Goal: Information Seeking & Learning: Learn about a topic

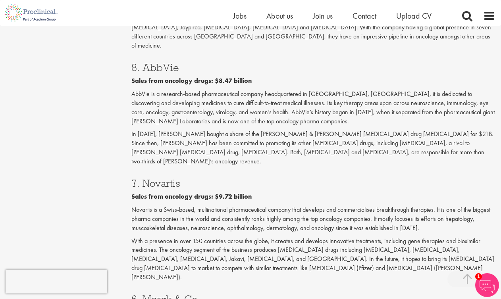
scroll to position [741, 0]
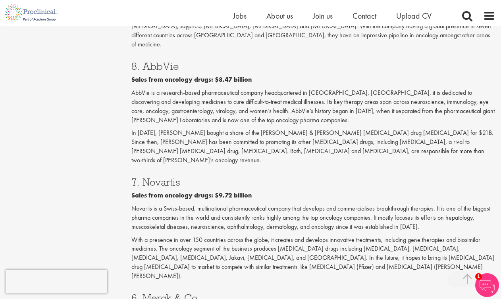
click at [161, 177] on h3 "7. Novartis" at bounding box center [313, 182] width 364 height 10
copy h3 "Novartis"
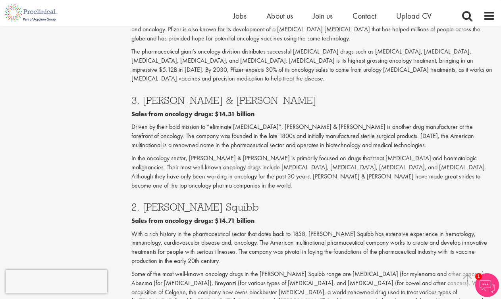
scroll to position [1287, 0]
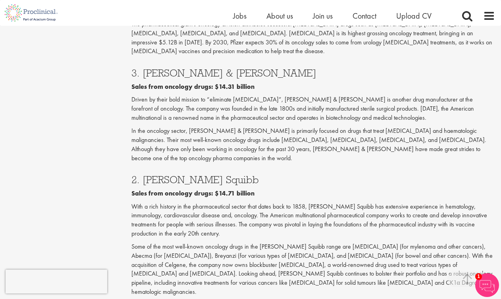
copy h3 "Roche"
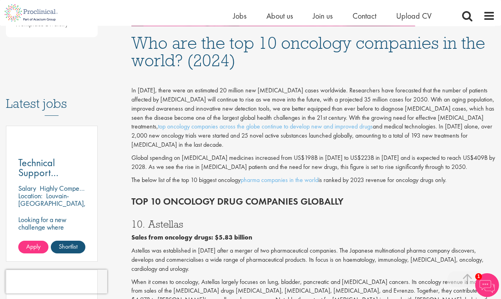
scroll to position [349, 0]
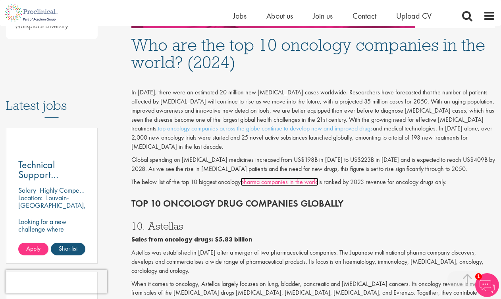
click at [260, 178] on link "pharma companies in the world" at bounding box center [280, 182] width 78 height 8
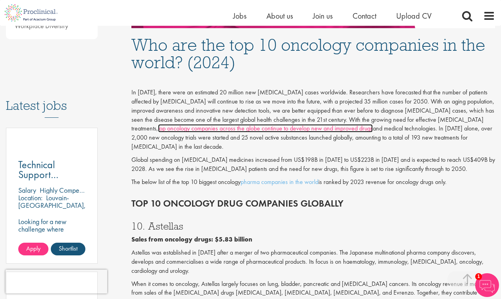
click at [373, 124] on link "top oncology companies across the globe continue to develop new and improved dr…" at bounding box center [265, 128] width 215 height 8
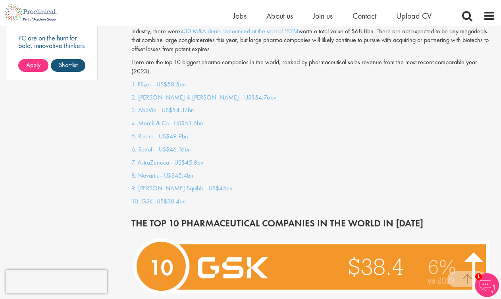
scroll to position [680, 0]
